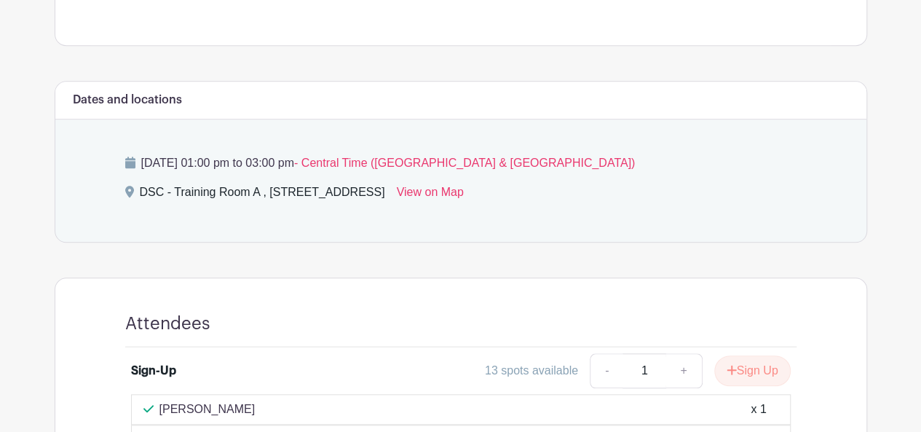
scroll to position [728, 0]
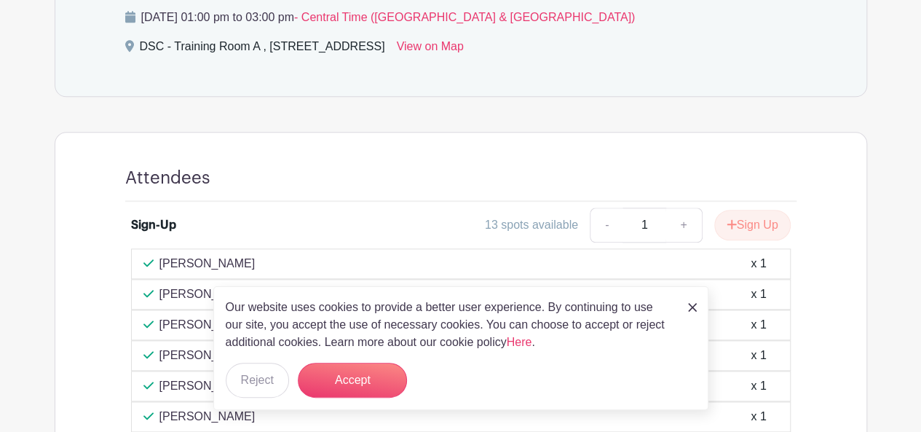
click at [891, 122] on main "Log In Sign Up for Free Training & Development Spanish 1 - [DATE] Created by [P…" at bounding box center [460, 31] width 921 height 1518
click at [693, 305] on img at bounding box center [692, 307] width 9 height 9
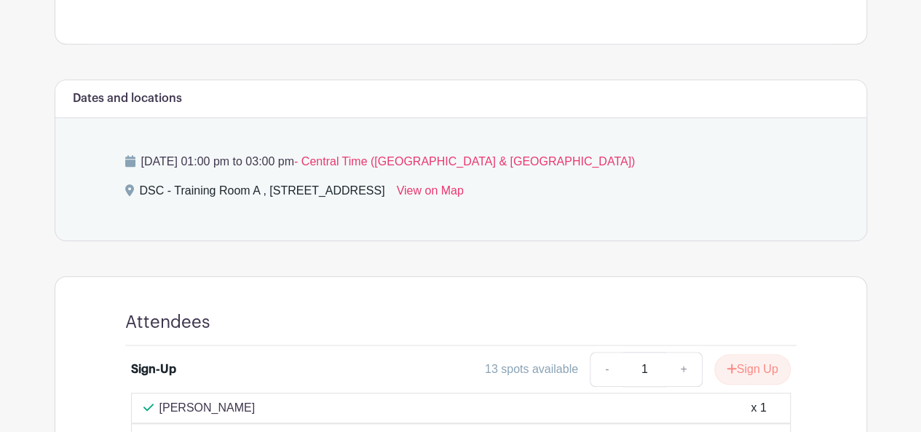
scroll to position [582, 0]
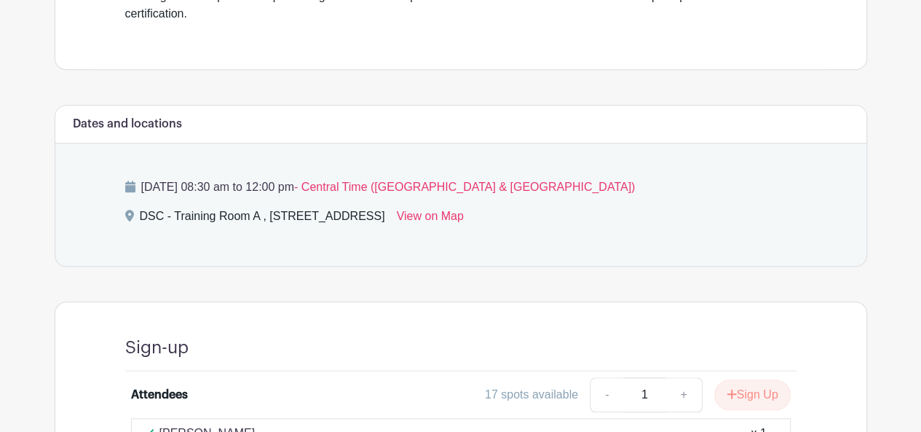
scroll to position [652, 0]
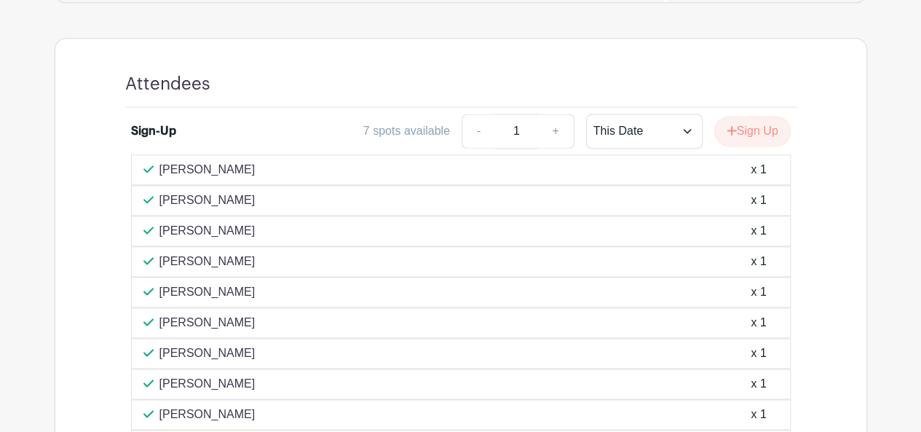
scroll to position [799, 0]
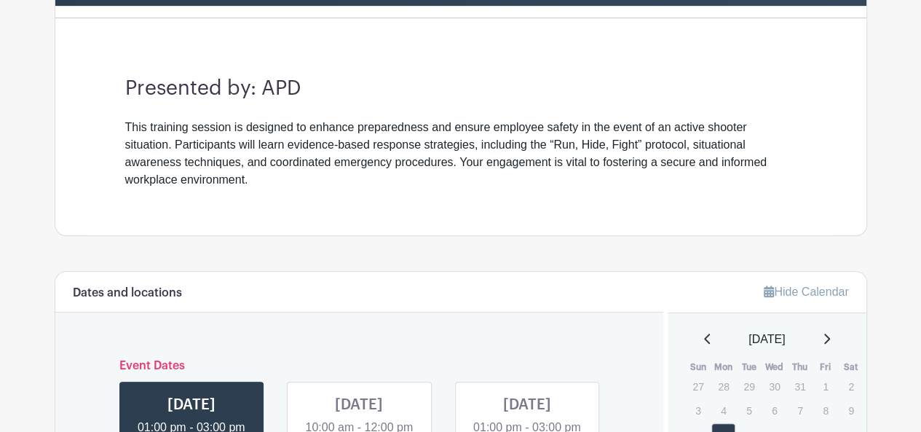
scroll to position [582, 0]
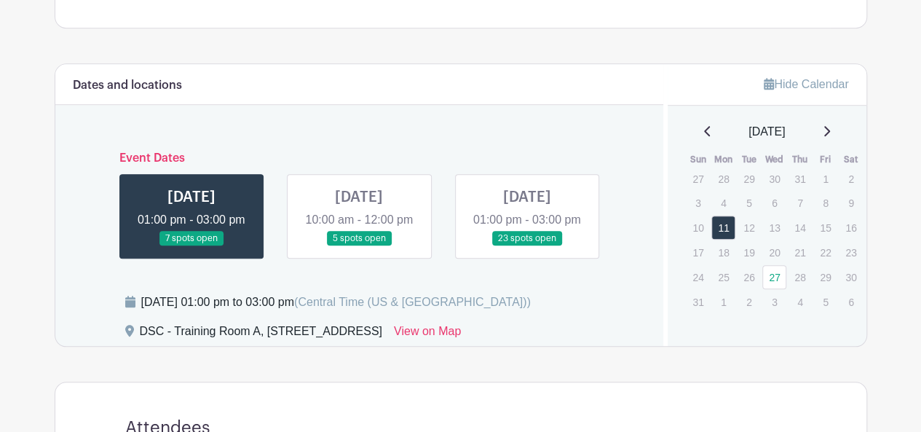
click at [359, 246] on link at bounding box center [359, 246] width 0 height 0
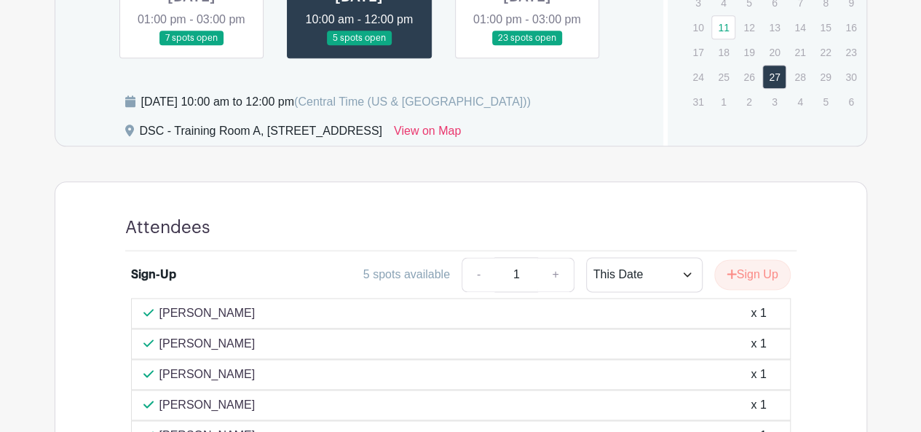
scroll to position [655, 0]
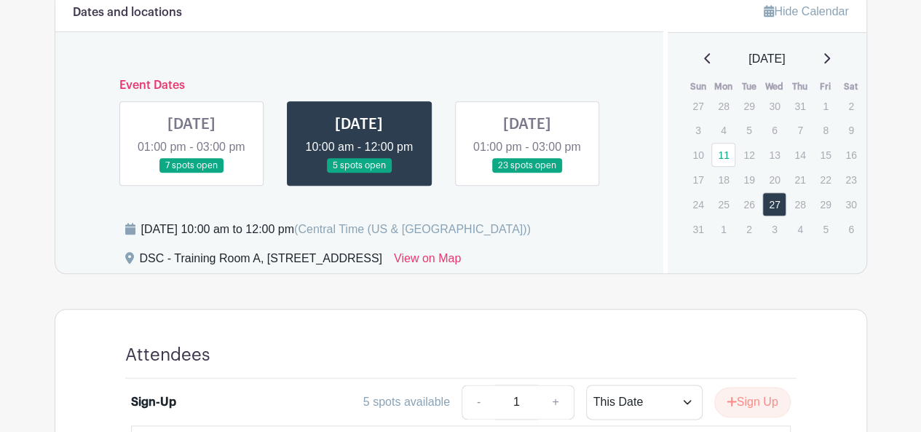
click at [527, 173] on link at bounding box center [527, 173] width 0 height 0
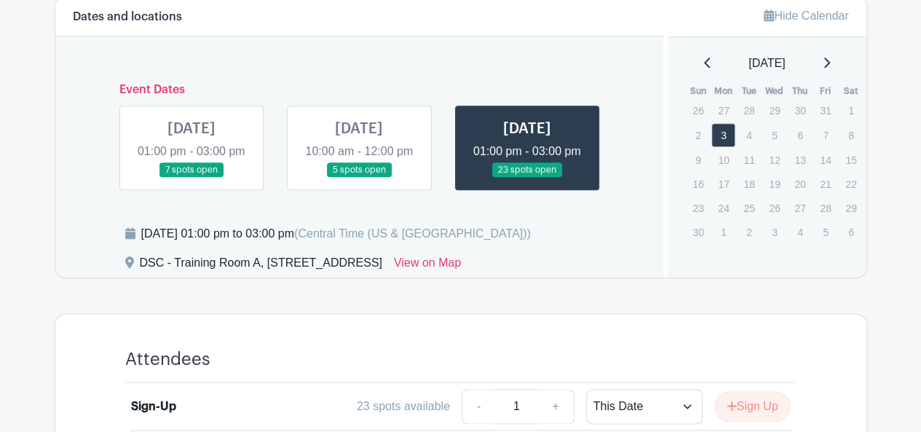
scroll to position [646, 0]
